Goal: Use online tool/utility: Utilize a website feature to perform a specific function

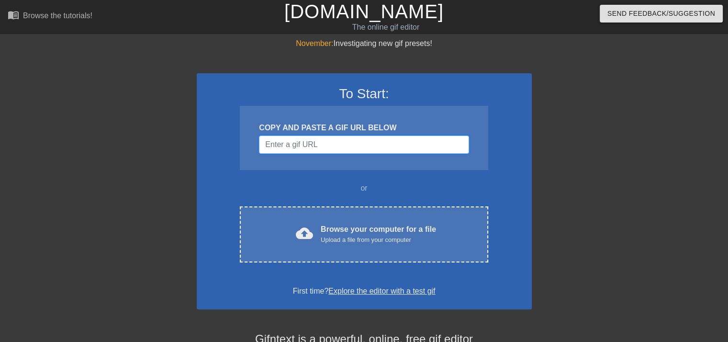
click at [337, 148] on input "Username" at bounding box center [364, 144] width 210 height 18
paste input "https://tenor.com/view/batman-gif-12896401906468786568"
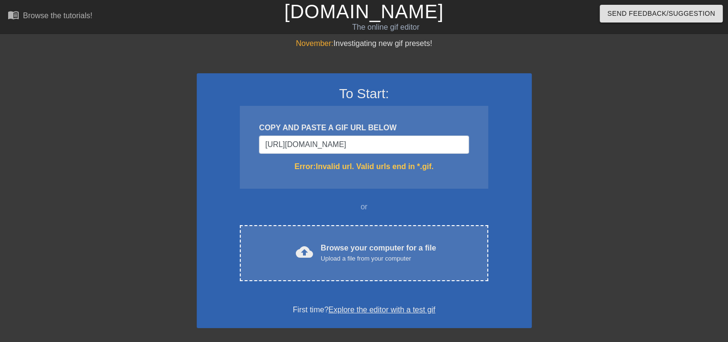
click at [450, 130] on div "COPY AND PASTE A GIF URL BELOW" at bounding box center [364, 127] width 210 height 11
click at [448, 134] on div "COPY AND PASTE A GIF URL BELOW https://tenor.com/view/batman-gif-12896401906468…" at bounding box center [364, 147] width 248 height 83
click at [448, 135] on input "https://tenor.com/view/batman-gif-12896401906468786568" at bounding box center [364, 144] width 210 height 18
click at [453, 142] on input "https://tenor.com/view/batman-gif-1289640190646886568" at bounding box center [364, 144] width 210 height 18
click at [454, 142] on input "https://tenor.com/view/batma568" at bounding box center [364, 144] width 210 height 18
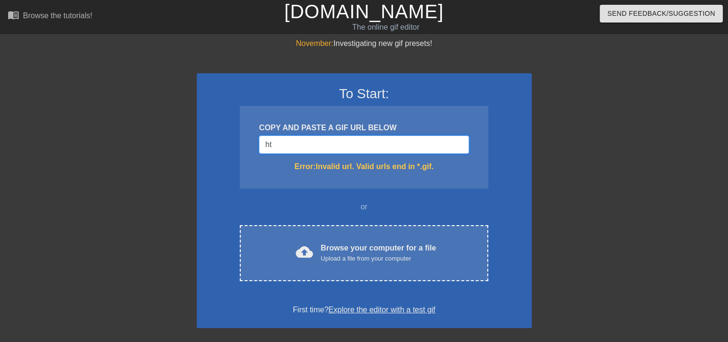
type input "h"
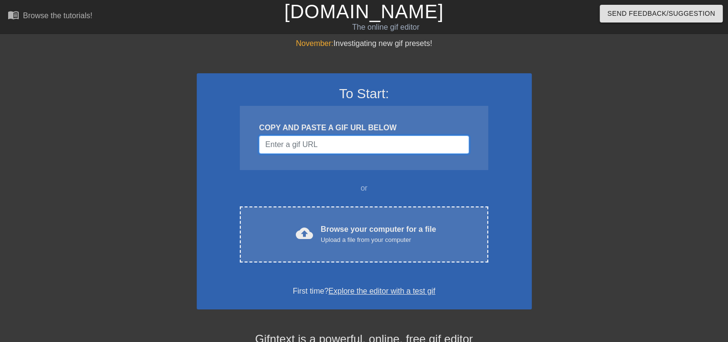
paste input "[URL][DOMAIN_NAME]"
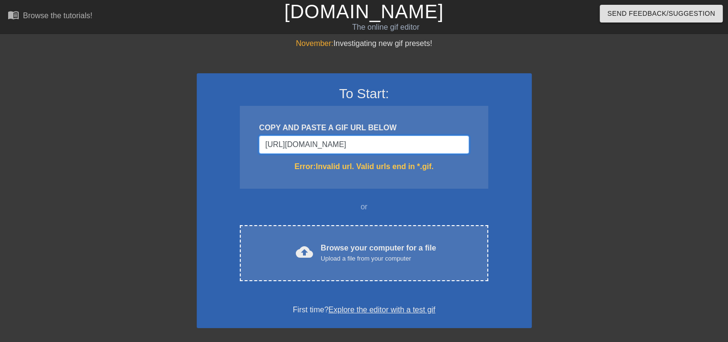
scroll to position [0, 205]
type input "https://tenor.com/view/batman-caped-crusader-caped-crusader-batman-batman-pose-…"
click at [393, 310] on link "Explore the editor with a test gif" at bounding box center [381, 309] width 107 height 8
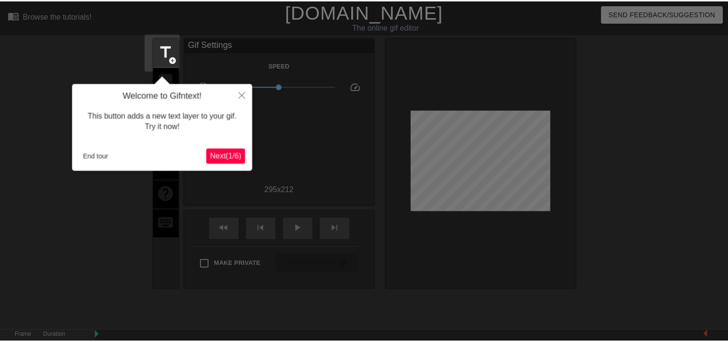
scroll to position [23, 0]
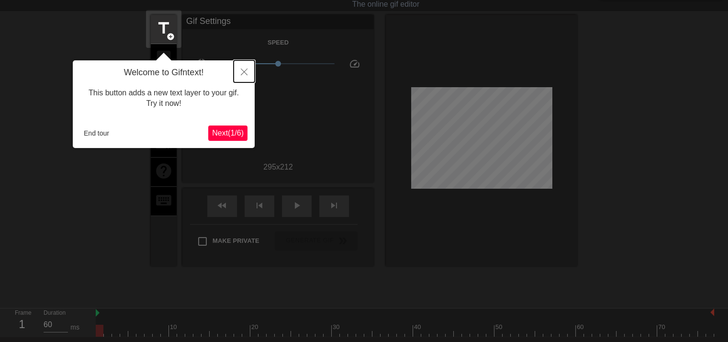
click at [246, 62] on button "Close" at bounding box center [244, 71] width 21 height 22
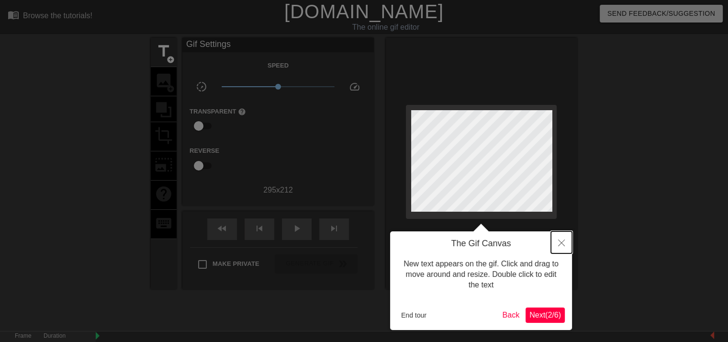
click at [567, 234] on button "Close" at bounding box center [561, 242] width 21 height 22
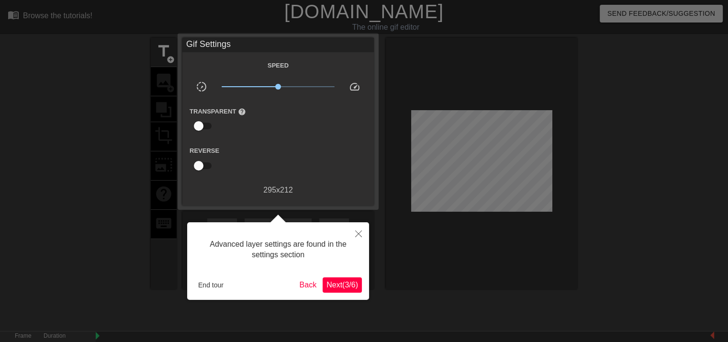
scroll to position [23, 0]
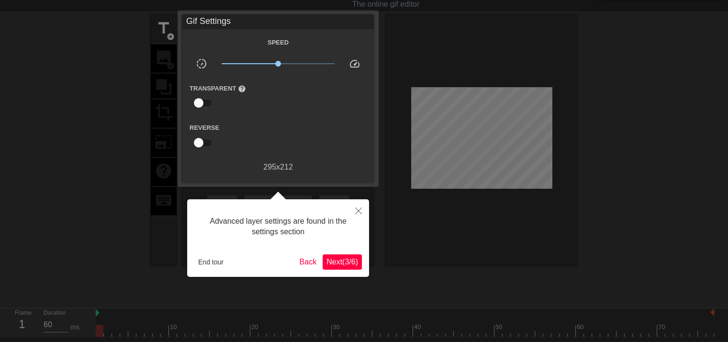
click at [345, 261] on span "Next ( 3 / 6 )" at bounding box center [342, 261] width 32 height 8
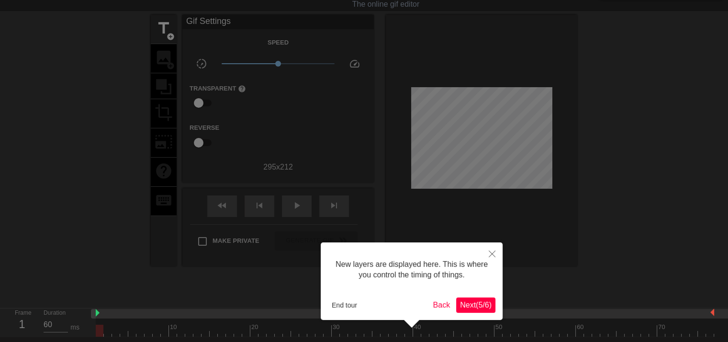
scroll to position [8, 0]
click at [345, 261] on div "New layers are displayed here. This is where you control the timing of things." at bounding box center [411, 269] width 167 height 41
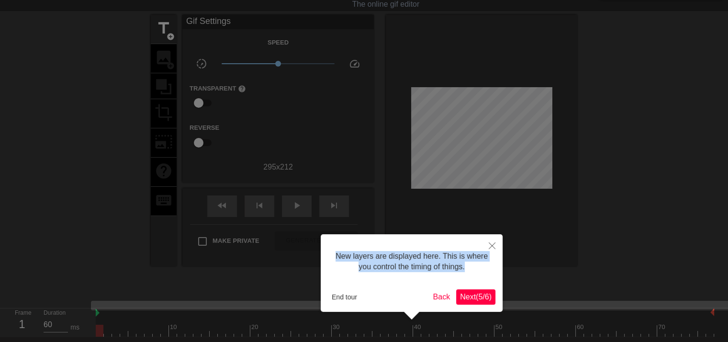
click at [345, 261] on div "New layers are displayed here. This is where you control the timing of things." at bounding box center [411, 261] width 167 height 41
click at [474, 300] on span "Next ( 5 / 6 )" at bounding box center [476, 296] width 32 height 8
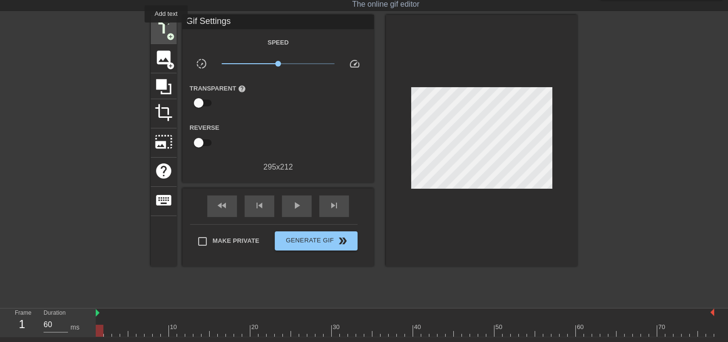
click at [167, 29] on span "title" at bounding box center [164, 28] width 18 height 18
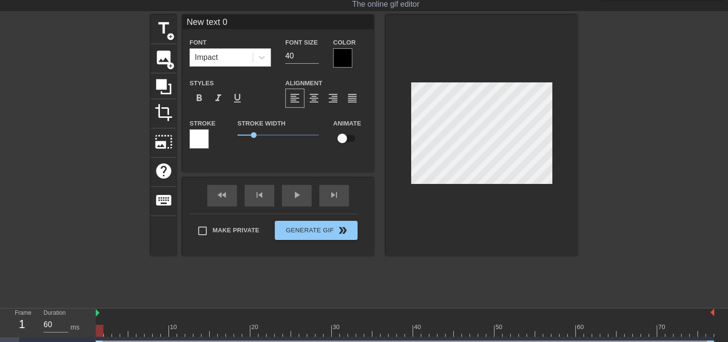
scroll to position [1, 2]
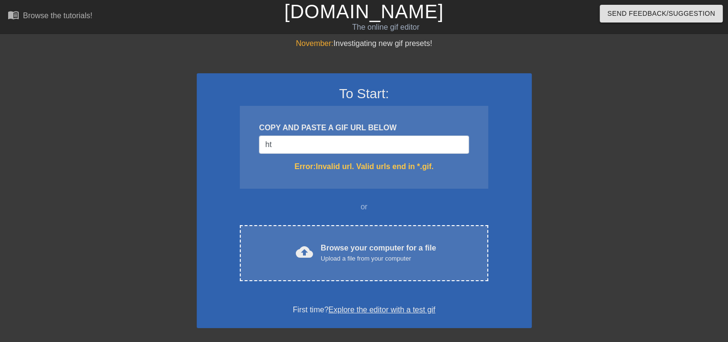
type input "h"
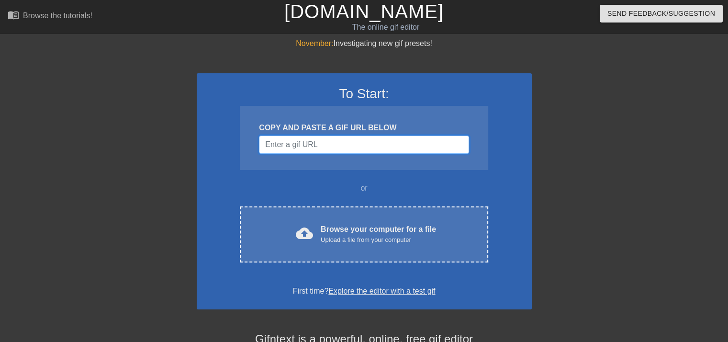
paste input "<div class="tenor-gif-embed" data-postid="12537728247115118999" data-share-meth…"
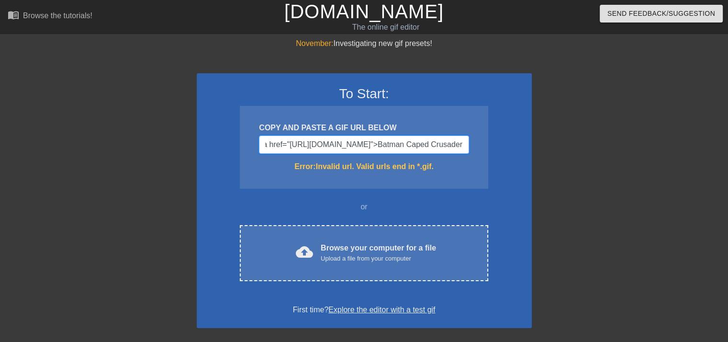
scroll to position [0, 803]
type input "<div class="tenor-gif-embed" data-postid="12537728247115118999" data-share-meth…"
